Goal: Find specific page/section: Find specific page/section

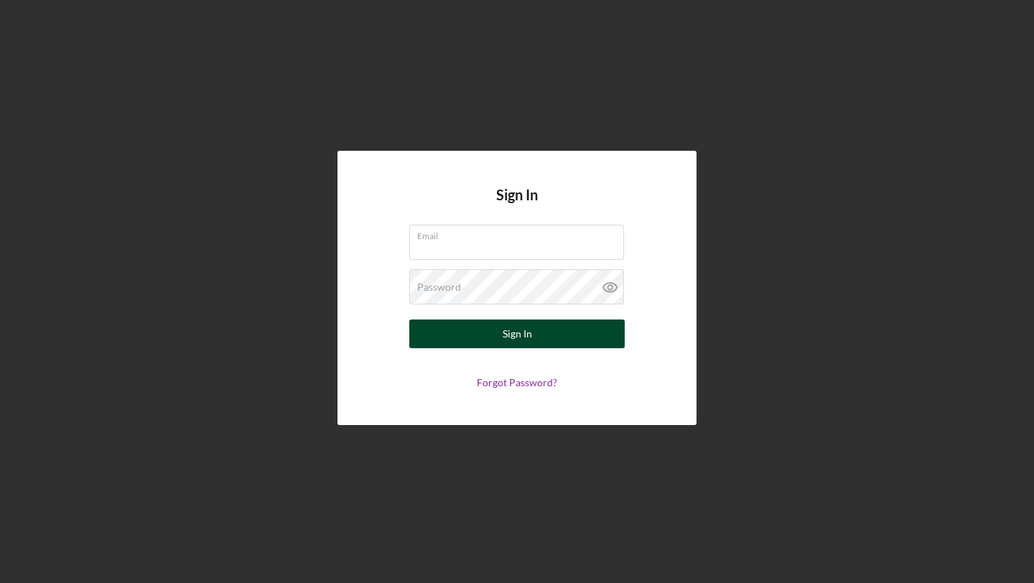
type input "[EMAIL_ADDRESS][DOMAIN_NAME]"
click at [482, 339] on button "Sign In" at bounding box center [516, 334] width 215 height 29
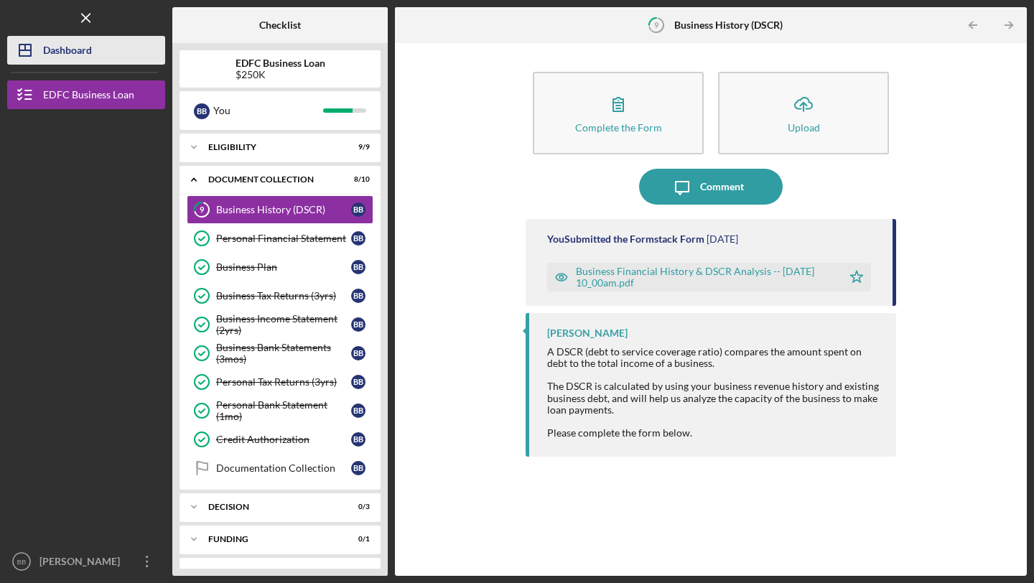
click at [78, 52] on div "Dashboard" at bounding box center [67, 52] width 49 height 32
